Goal: Task Accomplishment & Management: Use online tool/utility

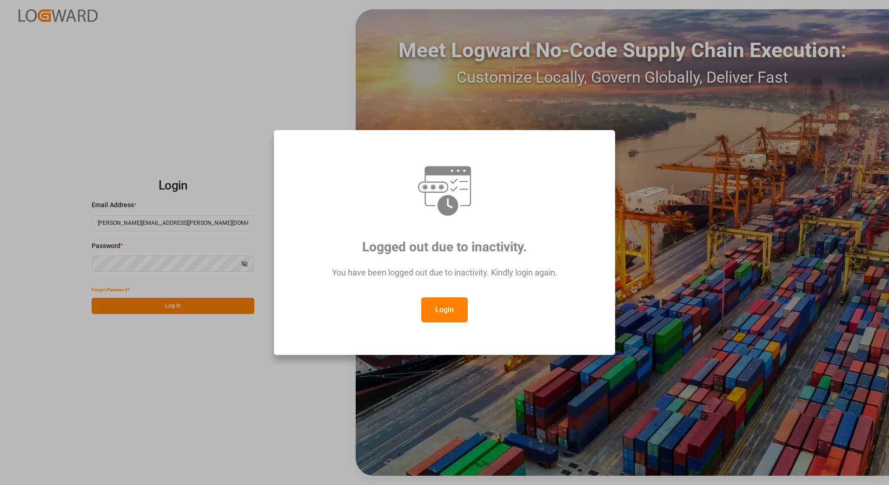
click at [450, 308] on button "Login" at bounding box center [444, 309] width 46 height 25
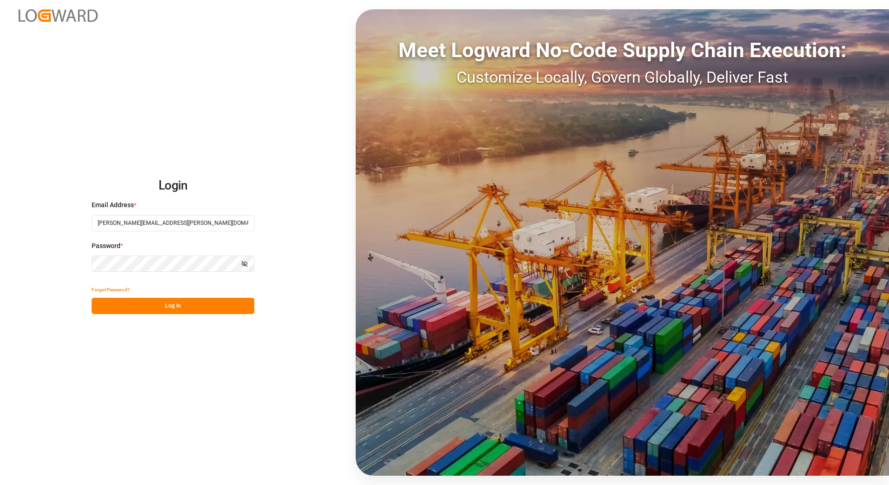
click at [182, 306] on button "Log In" at bounding box center [173, 306] width 163 height 16
click at [193, 304] on div "Forgot Password? Please wait" at bounding box center [173, 298] width 163 height 33
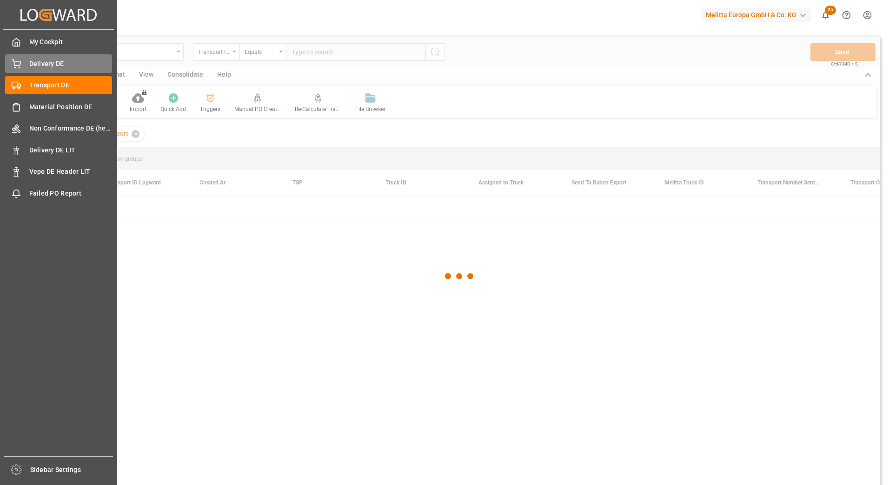
click at [20, 66] on icon at bounding box center [16, 63] width 9 height 9
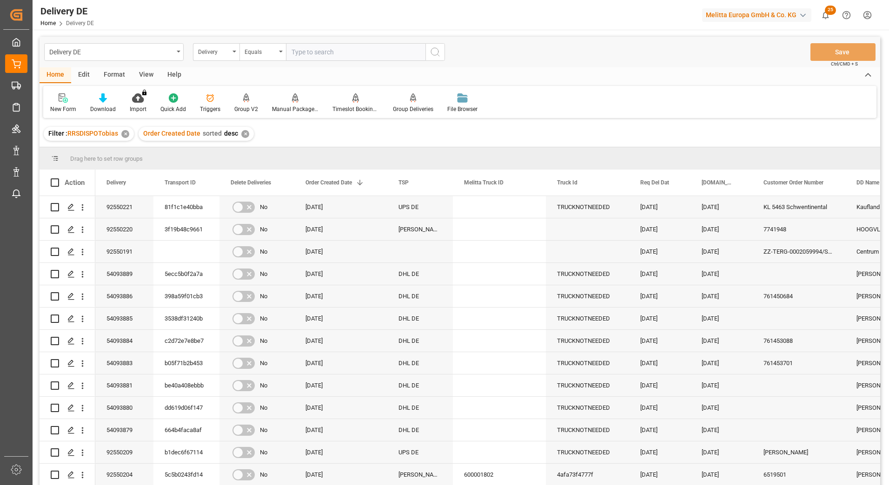
click at [306, 54] on input "text" at bounding box center [355, 52] width 139 height 18
paste input "92550221"
type input "92550221"
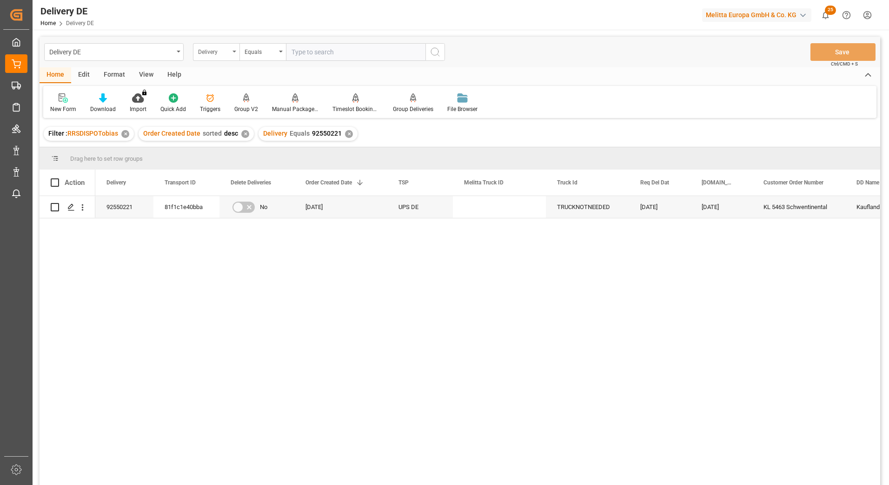
click at [218, 50] on div "Delivery" at bounding box center [214, 51] width 32 height 11
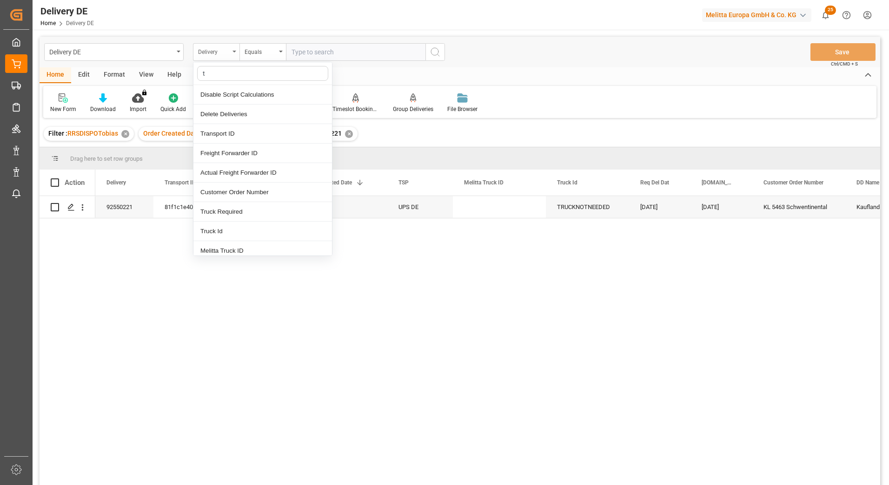
type input "tr"
click at [219, 92] on div "Transport ID" at bounding box center [262, 95] width 138 height 20
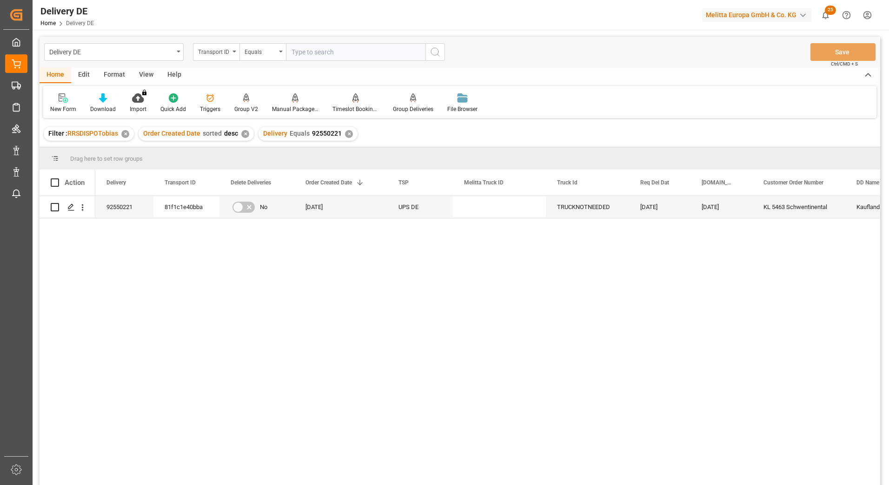
click at [303, 53] on input "text" at bounding box center [355, 52] width 139 height 18
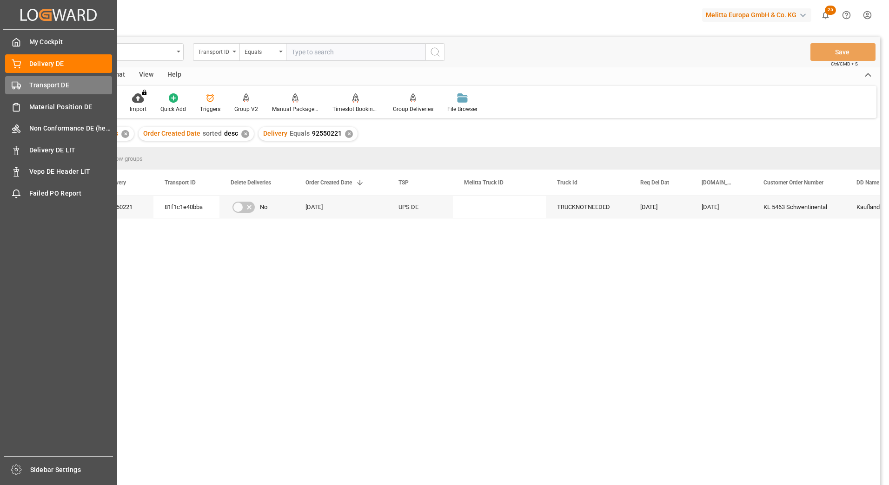
click at [31, 89] on span "Transport DE" at bounding box center [70, 85] width 83 height 10
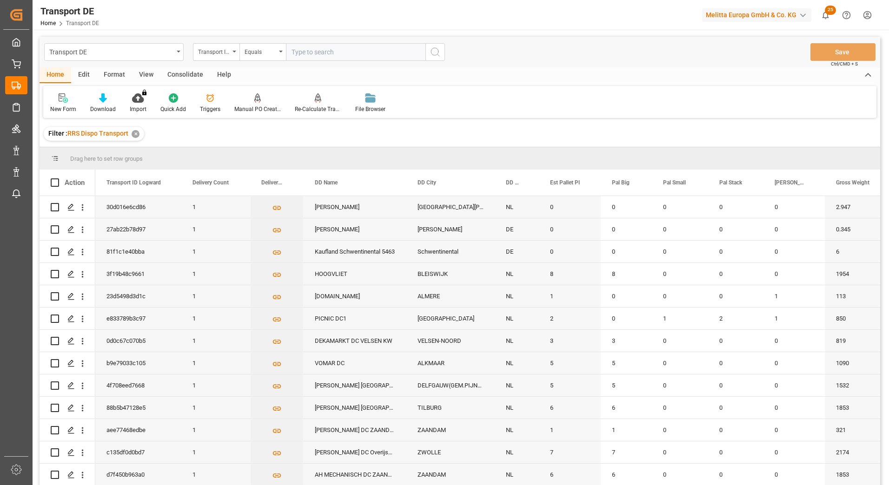
drag, startPoint x: 364, startPoint y: 52, endPoint x: 359, endPoint y: 49, distance: 5.4
click at [363, 52] on input "text" at bounding box center [355, 52] width 139 height 18
paste input "badd60dc6c4b"
type input "badd60dc6c4b"
click at [429, 55] on button "search button" at bounding box center [435, 52] width 20 height 18
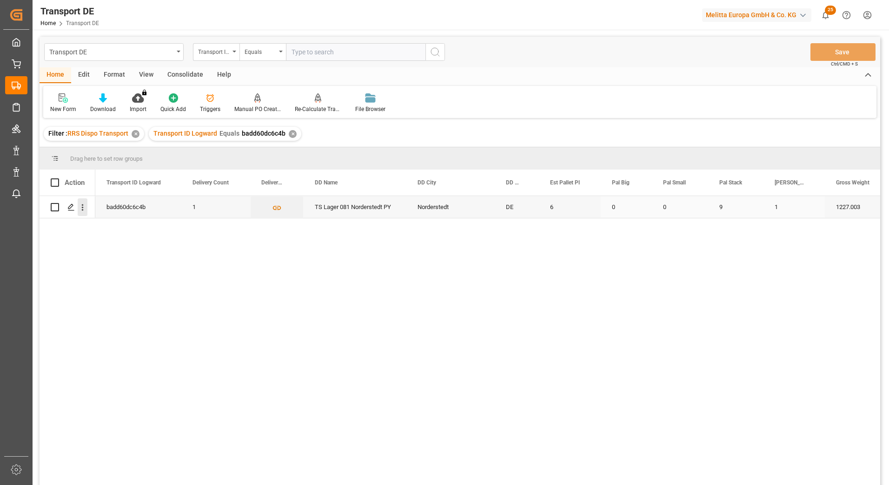
click at [85, 213] on button "open menu" at bounding box center [83, 207] width 10 height 18
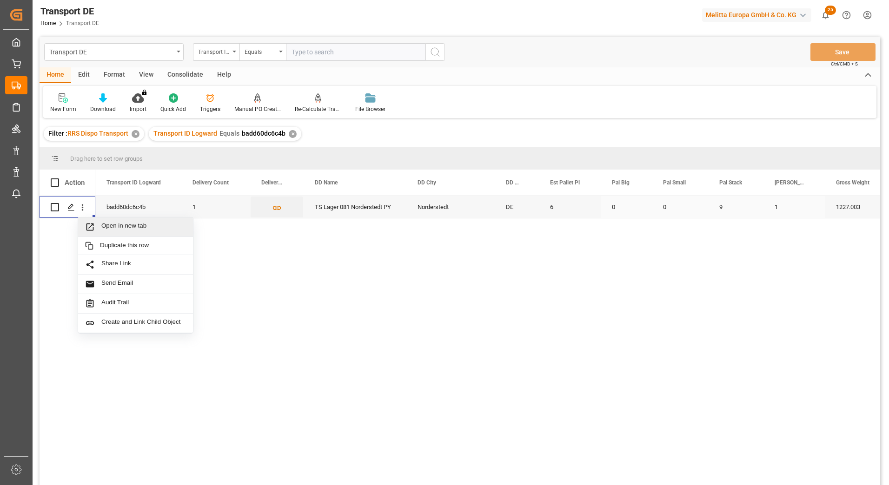
click at [111, 227] on span "Open in new tab" at bounding box center [143, 227] width 85 height 10
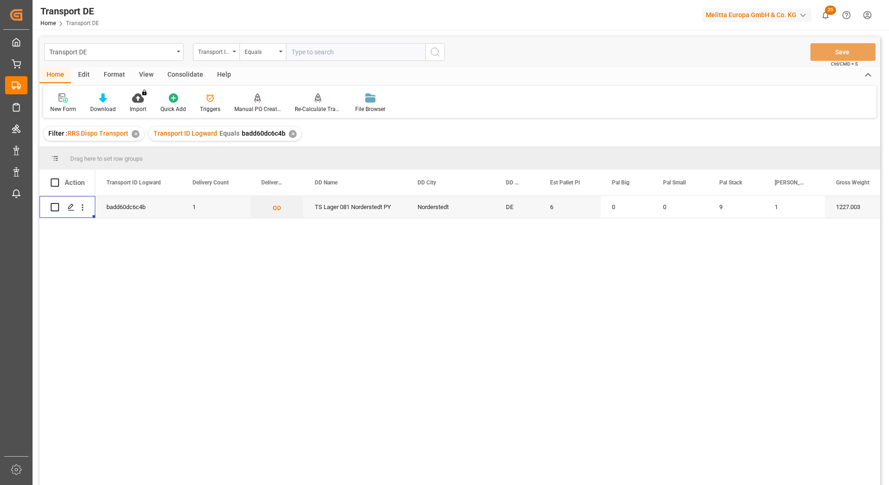
click at [304, 45] on input "text" at bounding box center [355, 52] width 139 height 18
paste input "1e378b83b298"
type input "1e378b83b298"
click at [435, 50] on icon "search button" at bounding box center [434, 51] width 11 height 11
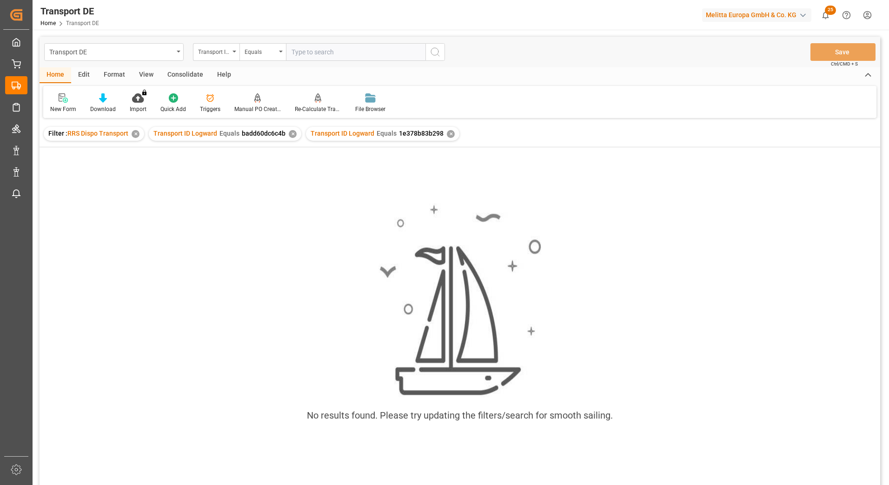
click at [290, 132] on div "✕" at bounding box center [293, 134] width 8 height 8
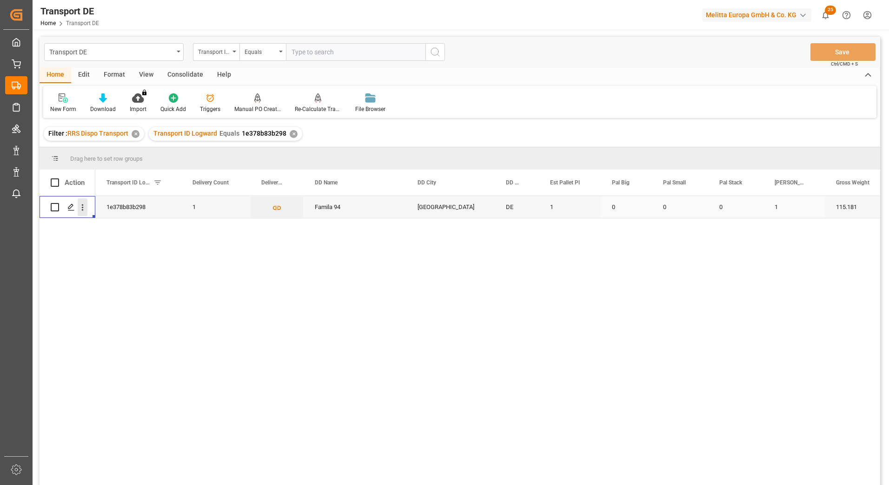
click at [83, 206] on icon "open menu" at bounding box center [83, 208] width 10 height 10
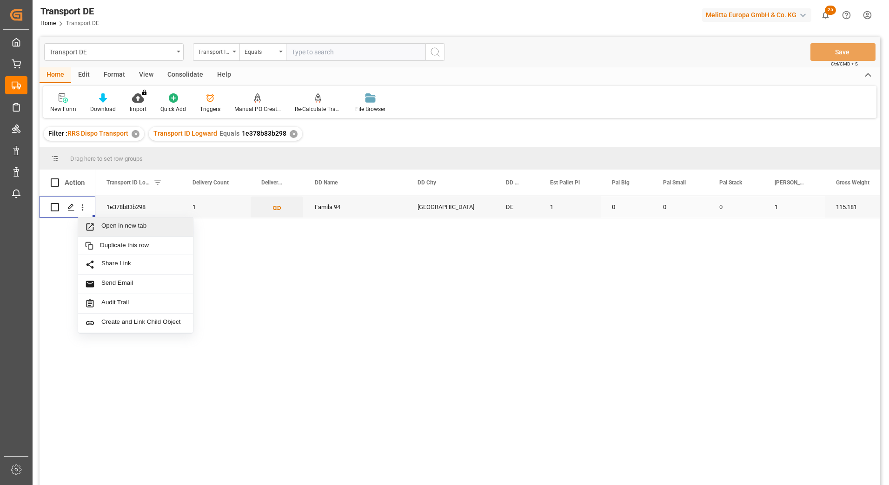
click at [112, 226] on span "Open in new tab" at bounding box center [143, 227] width 85 height 10
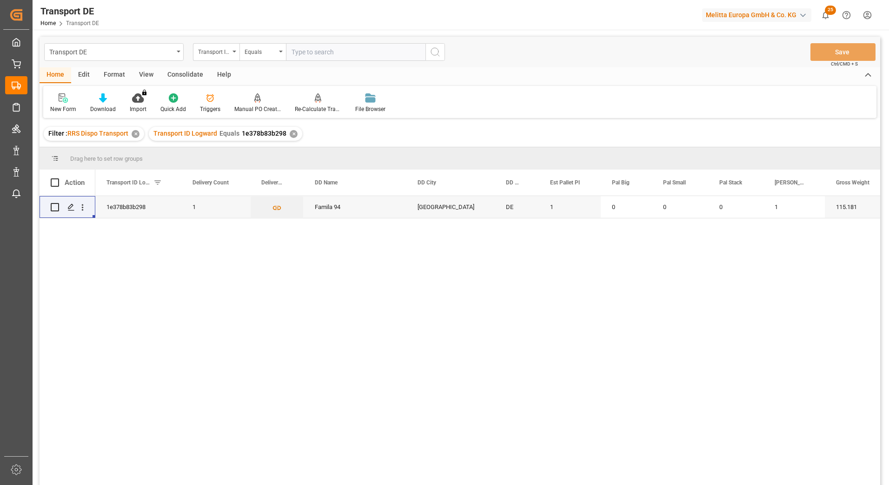
click at [338, 52] on input "text" at bounding box center [355, 52] width 139 height 18
paste input "92545994"
type input "92545994"
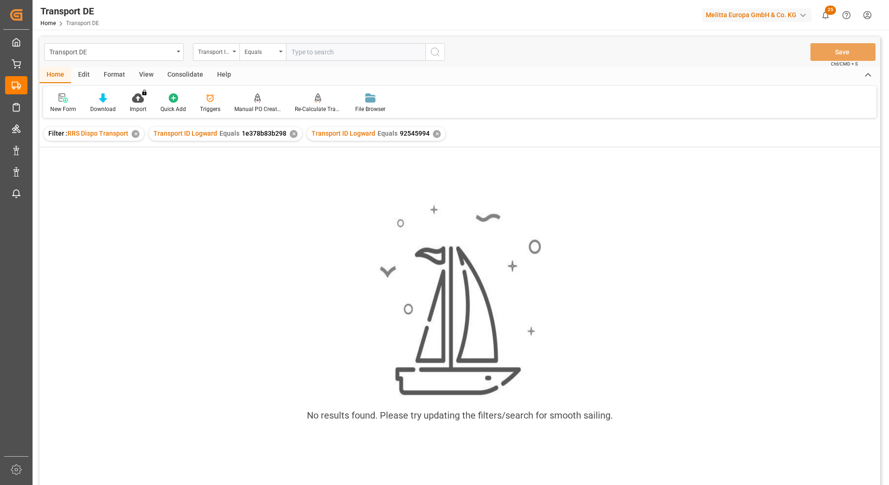
click at [296, 137] on div "Transport ID Logward Equals 1e378b83b298 ✕" at bounding box center [225, 134] width 153 height 14
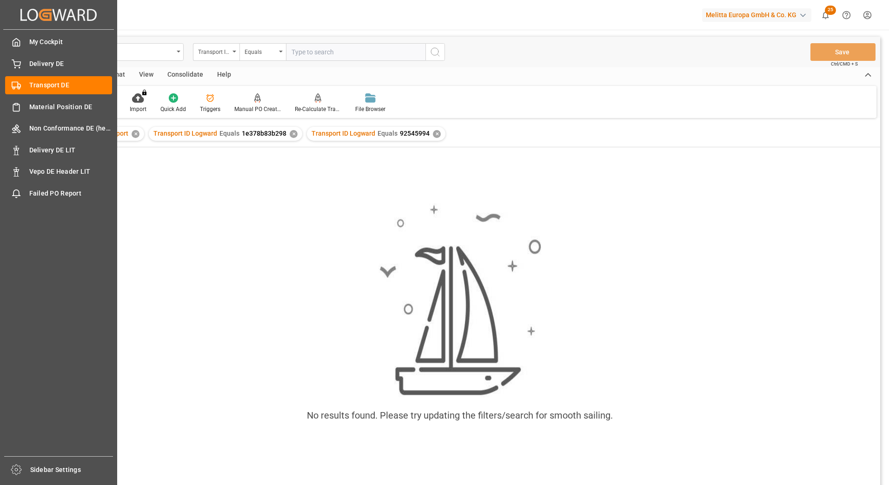
click at [33, 75] on div "My Cockpit My Cockpit Delivery DE Delivery DE Transport DE Transport DE Materia…" at bounding box center [58, 243] width 111 height 427
click at [37, 67] on span "Delivery DE" at bounding box center [70, 64] width 83 height 10
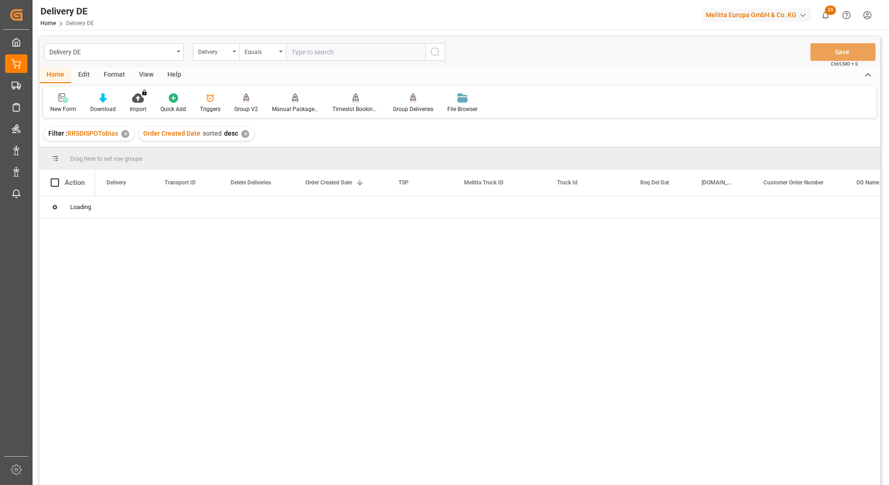
click at [296, 52] on input "text" at bounding box center [355, 52] width 139 height 18
paste input "92545994"
type input "92545994"
click at [436, 49] on icon "search button" at bounding box center [434, 51] width 11 height 11
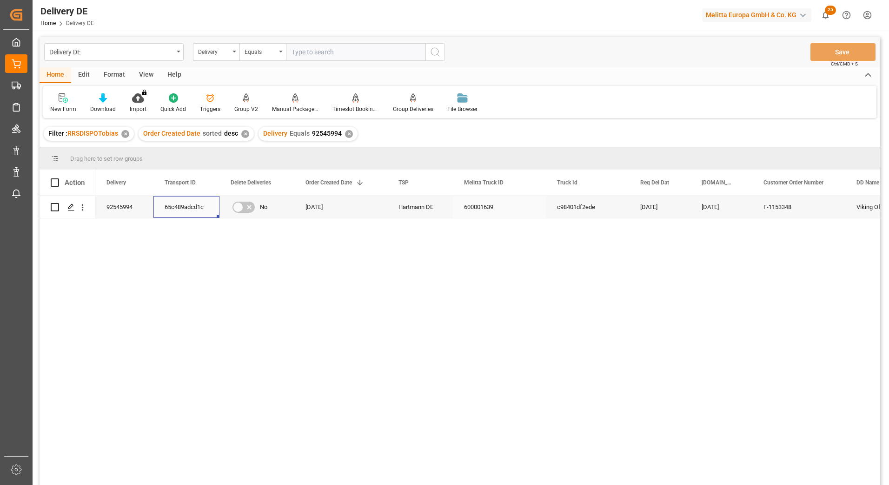
click at [174, 206] on div "65c489adcd1c" at bounding box center [186, 207] width 66 height 22
click at [184, 206] on div "65c489adcd1c" at bounding box center [186, 207] width 66 height 22
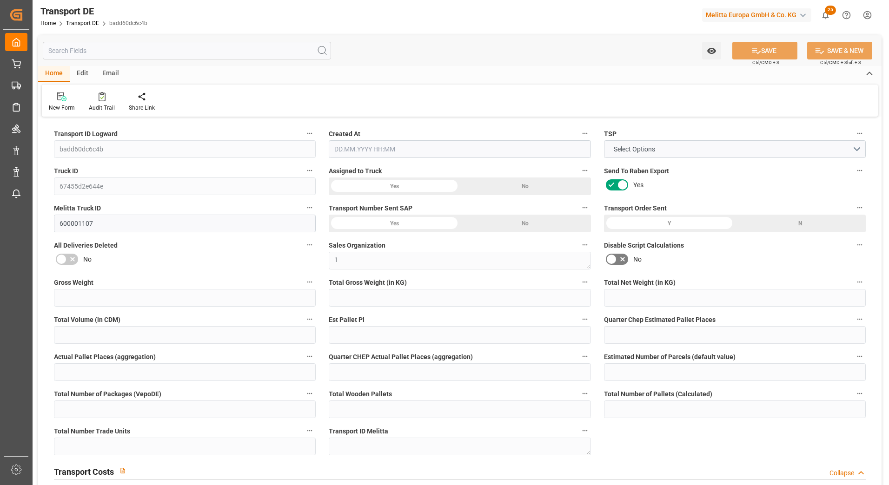
type input "1227.003"
type input "981.659"
type input "692.97"
type input "8004.1"
type input "6"
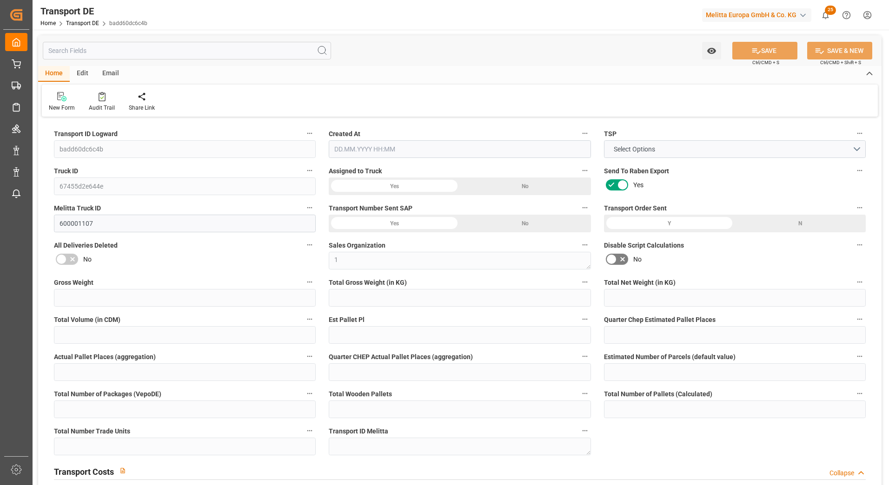
type input "0"
type input "4.5"
type input "0"
type input "1"
type input "10"
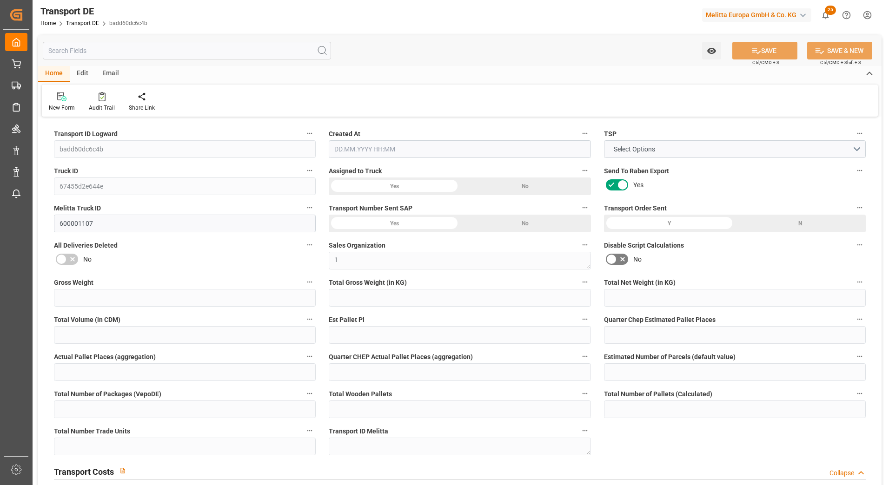
type input "10"
type input "9"
type input "99"
type input "0"
type input "247.76"
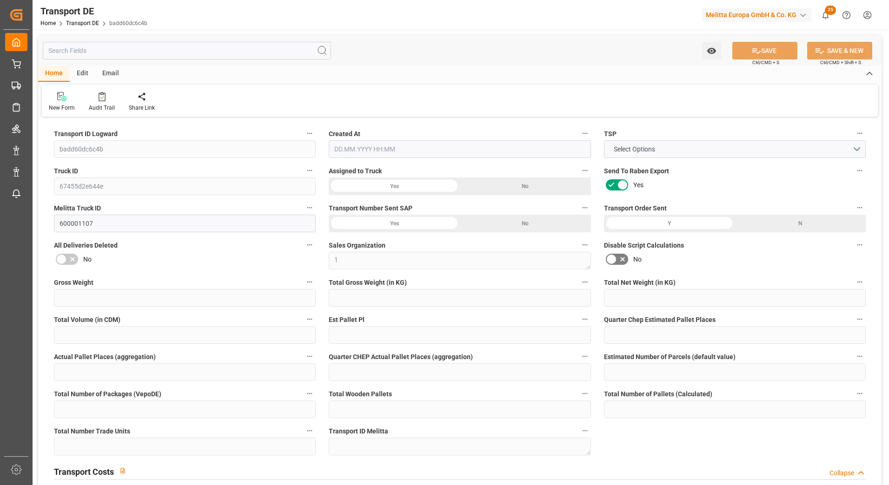
type input "61.817"
type input "247.76"
type input "245.4311"
type input "22"
type input "10"
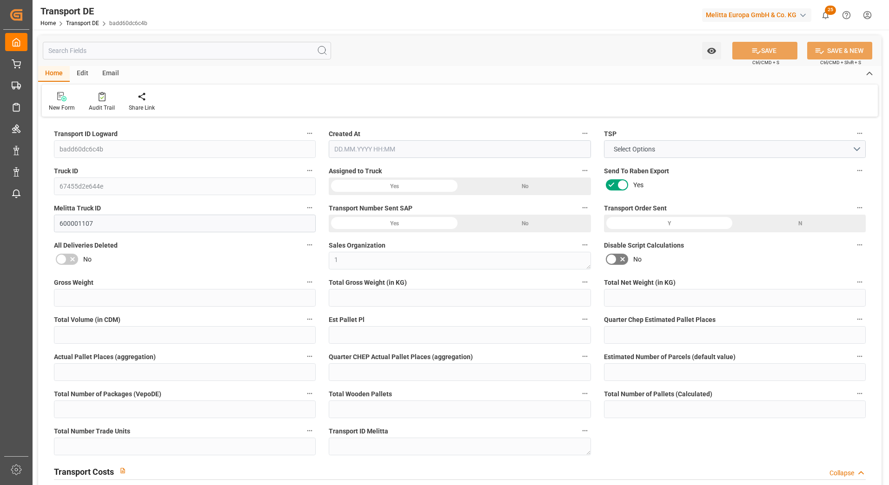
type input "0"
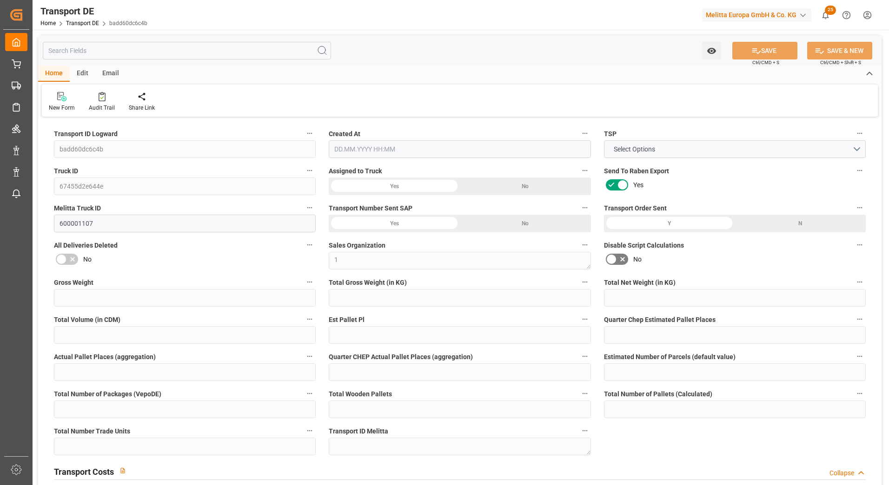
type input "0"
type input "-2.3289"
type input "0"
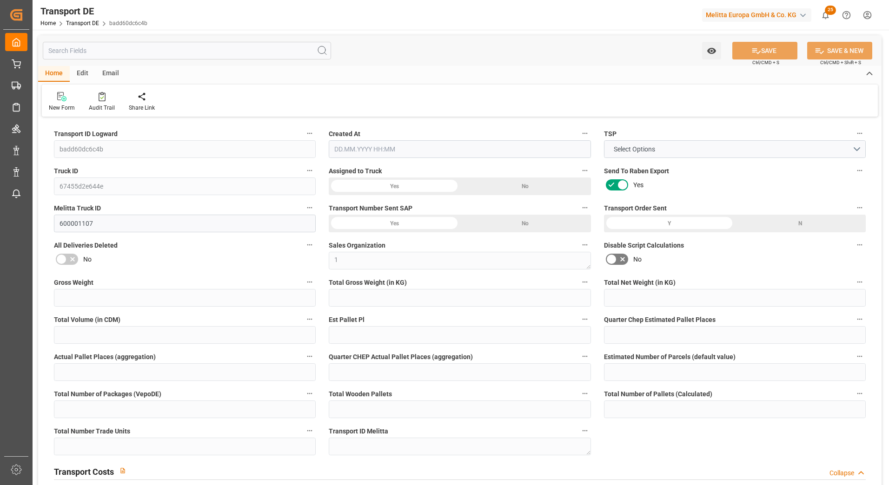
type input "0"
type input "981.659"
type input "4710.8598"
type input "21"
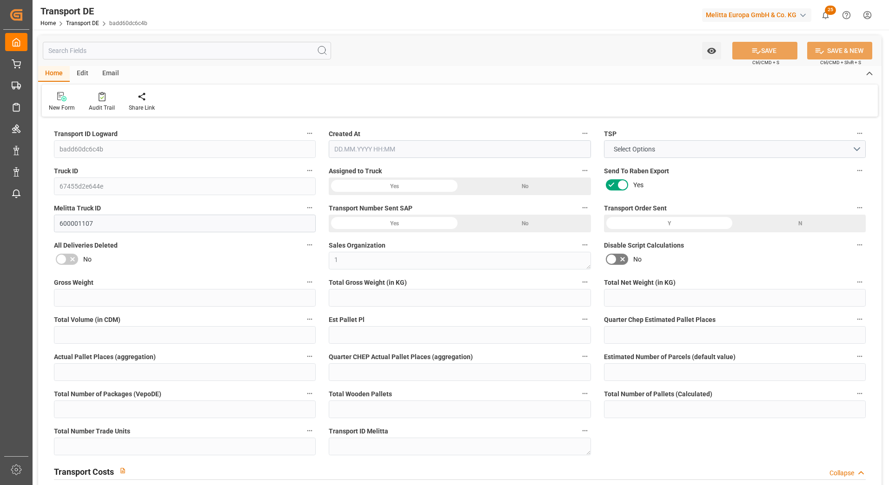
type input "35"
type input "0"
type input "9"
type input "0"
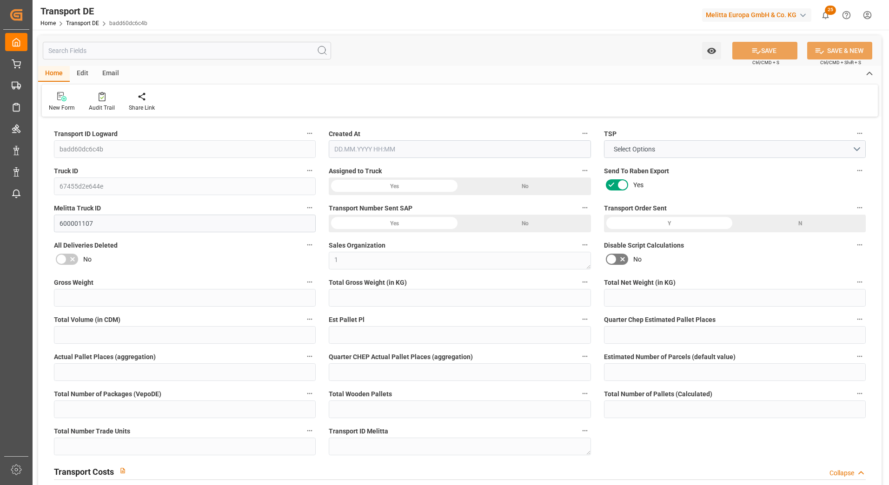
type input "0"
type input "1"
type input "0"
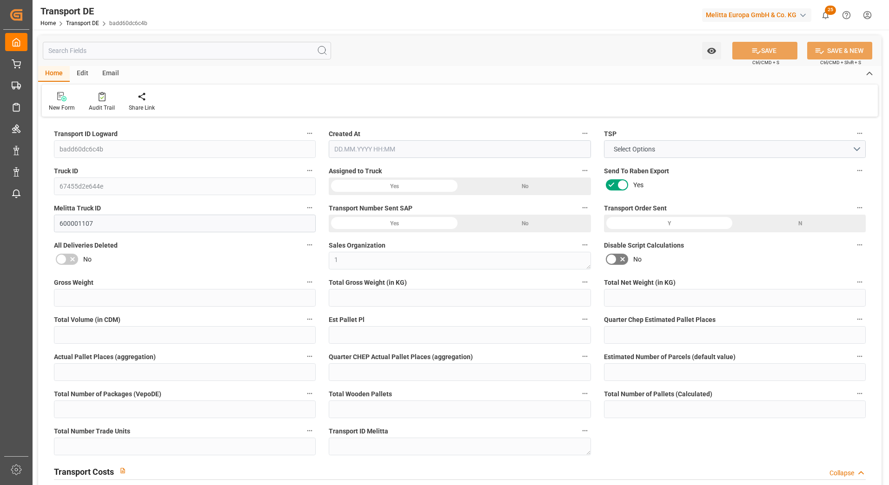
type input "947"
type input "307.2481"
type input "245.4311"
type input "24.07.2025 21:02"
type input "28.07.2025"
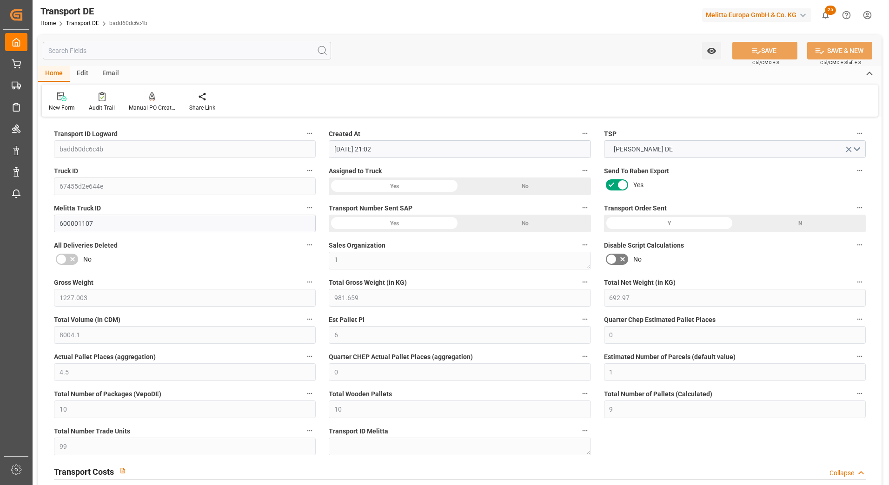
type input "28.07.2025"
type input "30.07.2025"
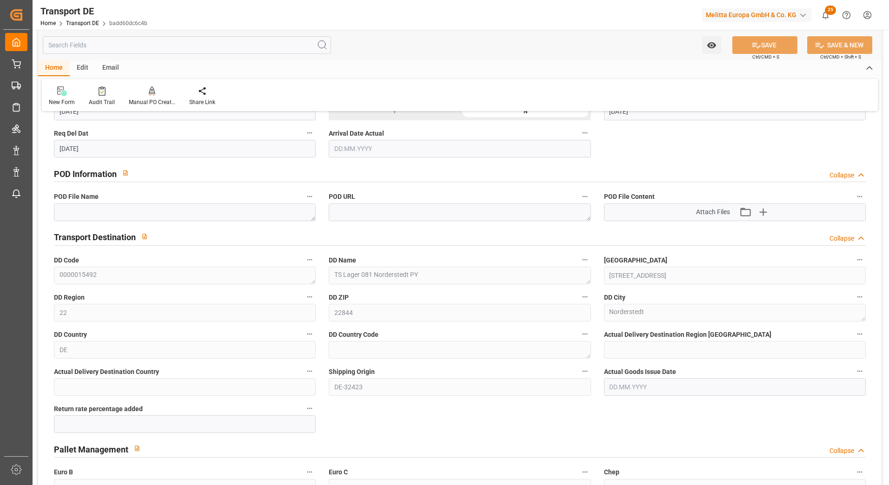
scroll to position [558, 0]
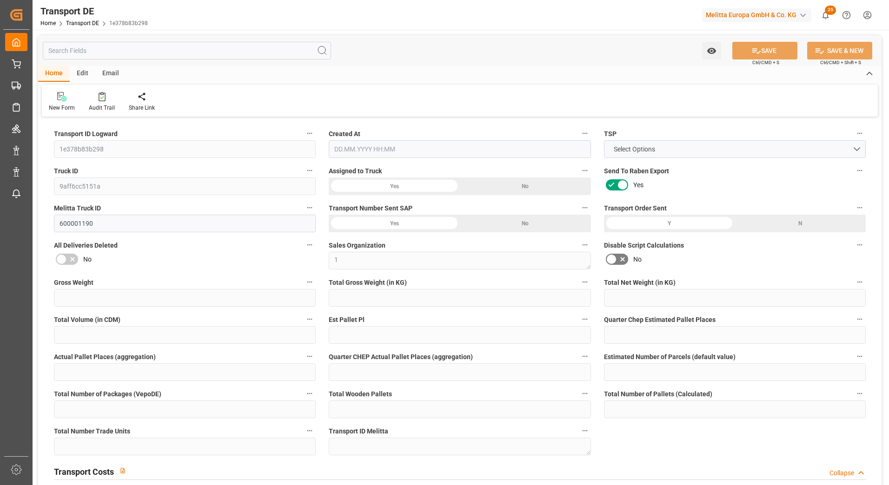
type input "115.181"
type input "91.181"
type input "70.513"
type input "563.427"
type input "1"
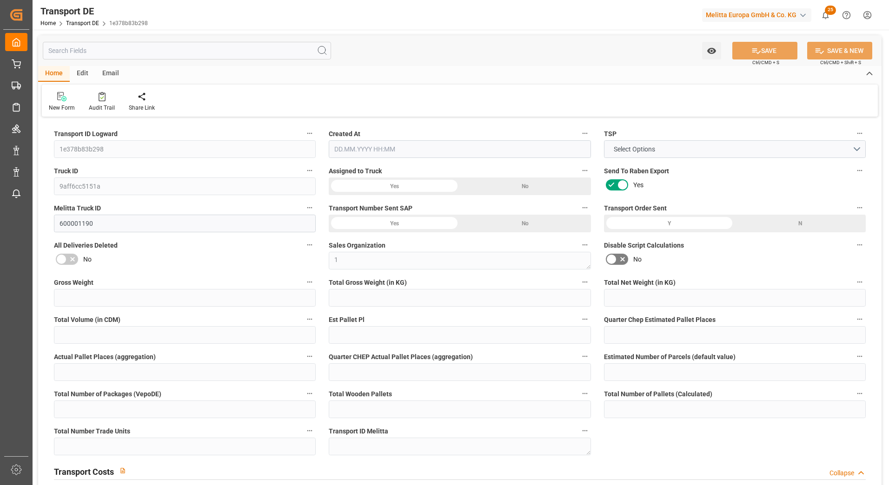
type input "0"
type input "0.75"
type input "0"
type input "1"
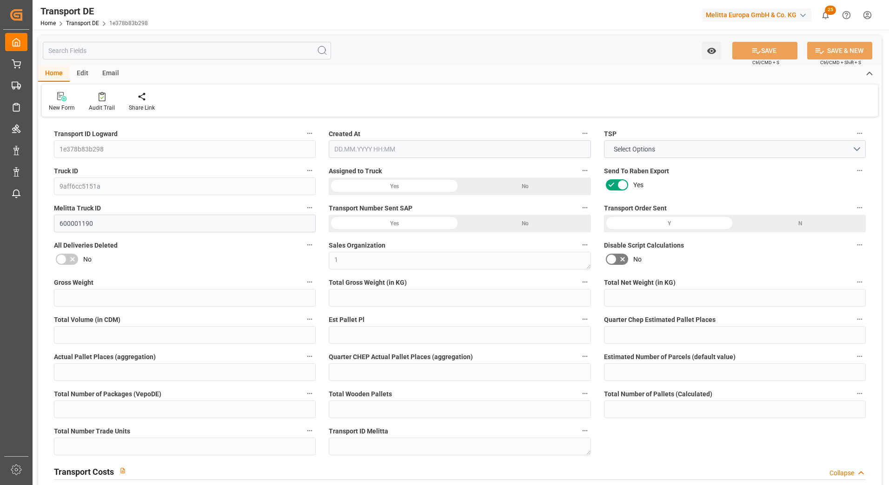
type input "1"
type input "0"
type input "40"
type input "0"
type input "50.91"
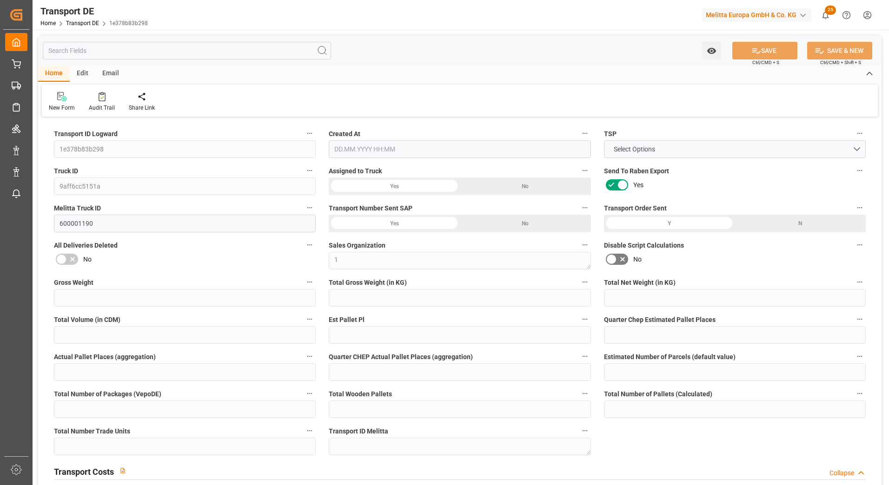
type input "39.027"
type input "50.91"
type input "50.4314"
type input "22"
type input "0"
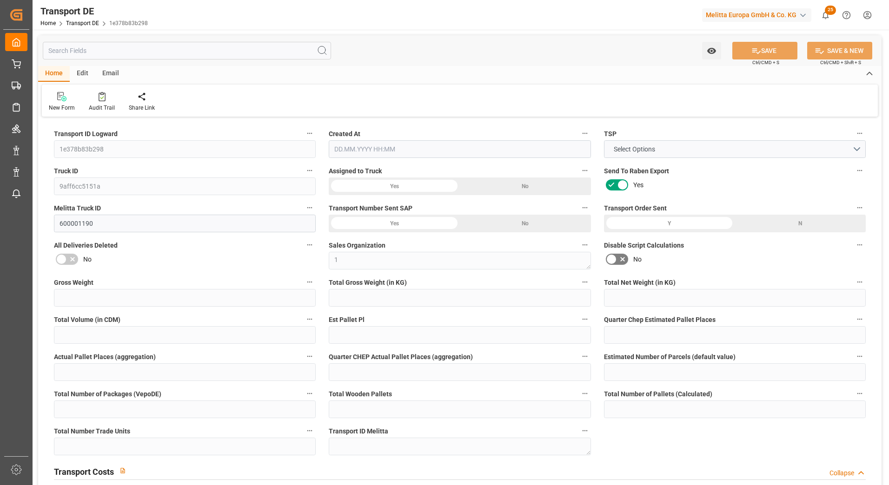
type input "1"
type input "0"
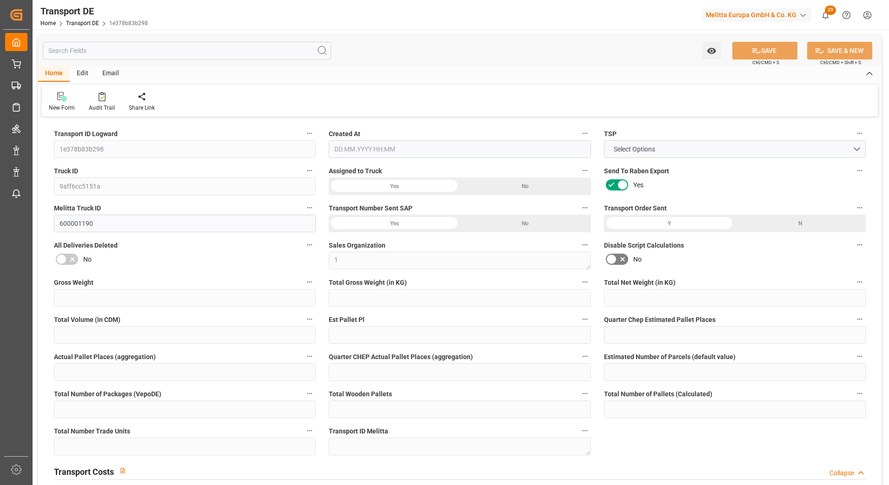
type input "0"
type input "-0.4786"
type input "0"
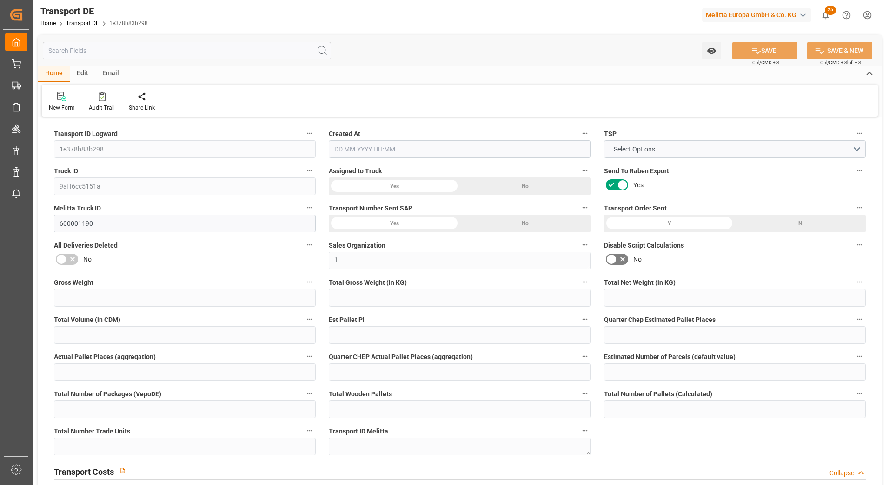
type input "0"
type input "91.181"
type input "4710.8598"
type input "21"
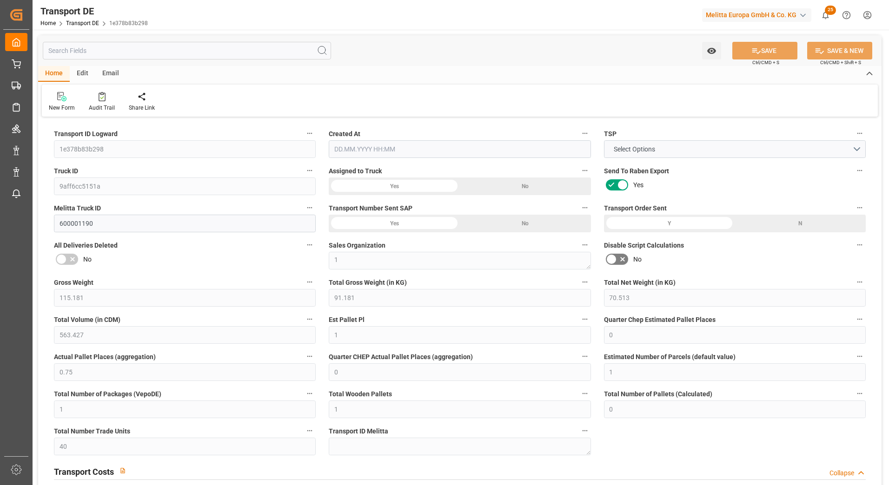
type input "35"
type input "0"
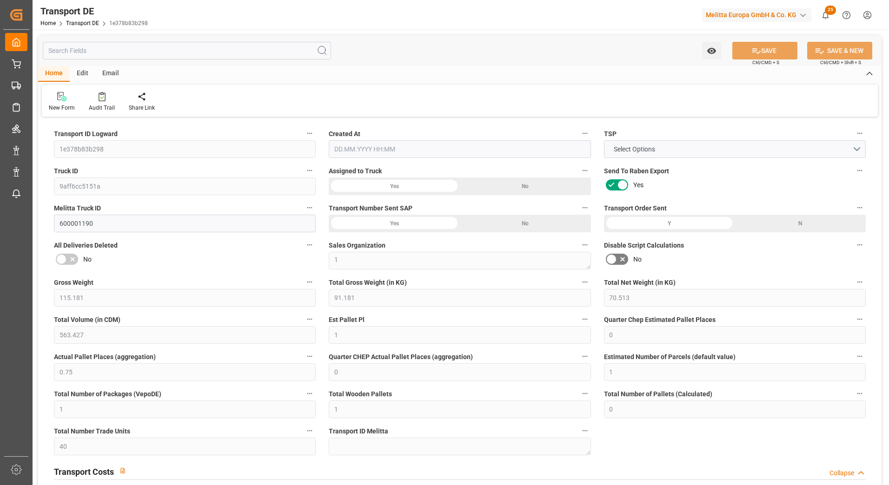
type input "0"
type input "1"
type input "0"
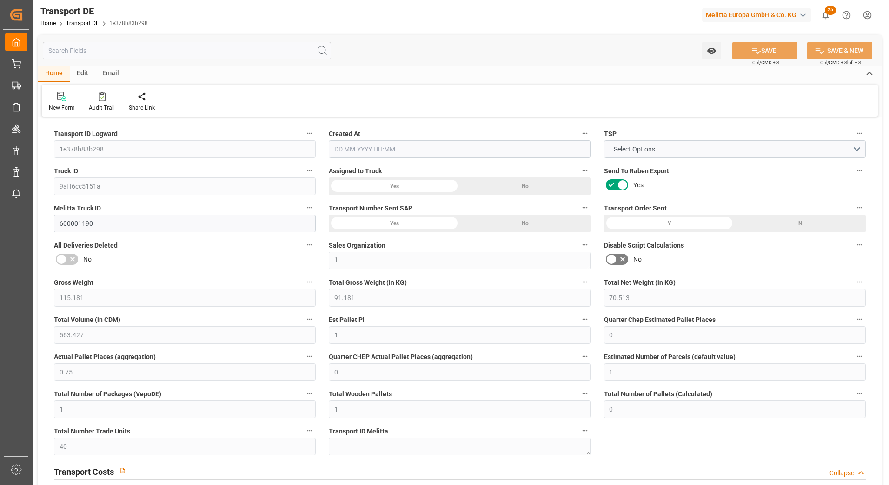
type input "40"
type input "89.4584"
type input "50.4314"
type input "28.07.2025 21:03"
type input "30.07.2025"
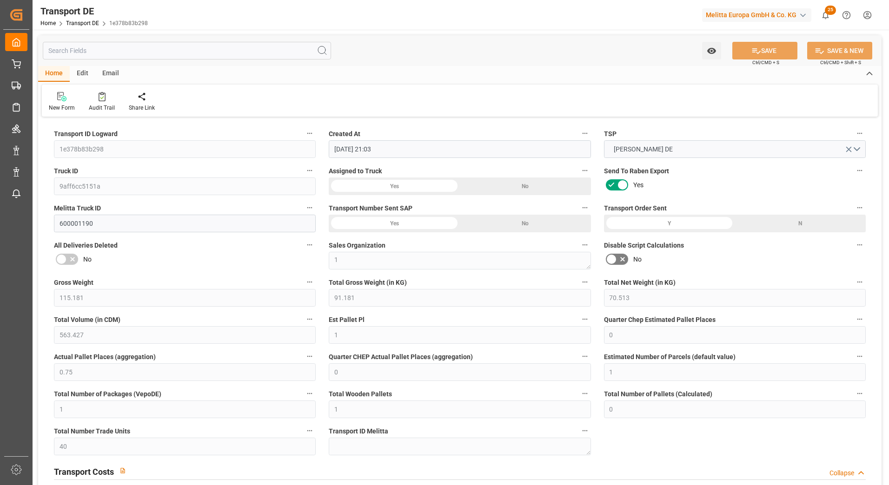
type input "30.07.2025"
type input "31.07.2025"
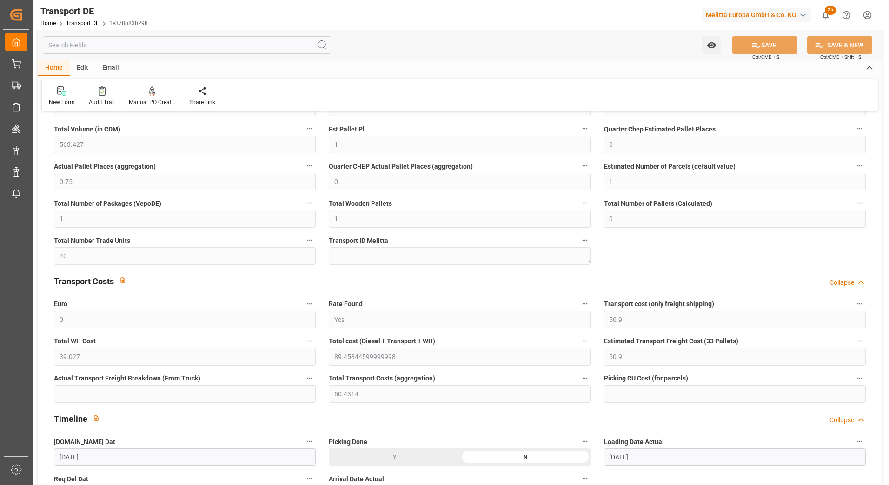
scroll to position [372, 0]
